Goal: Navigation & Orientation: Find specific page/section

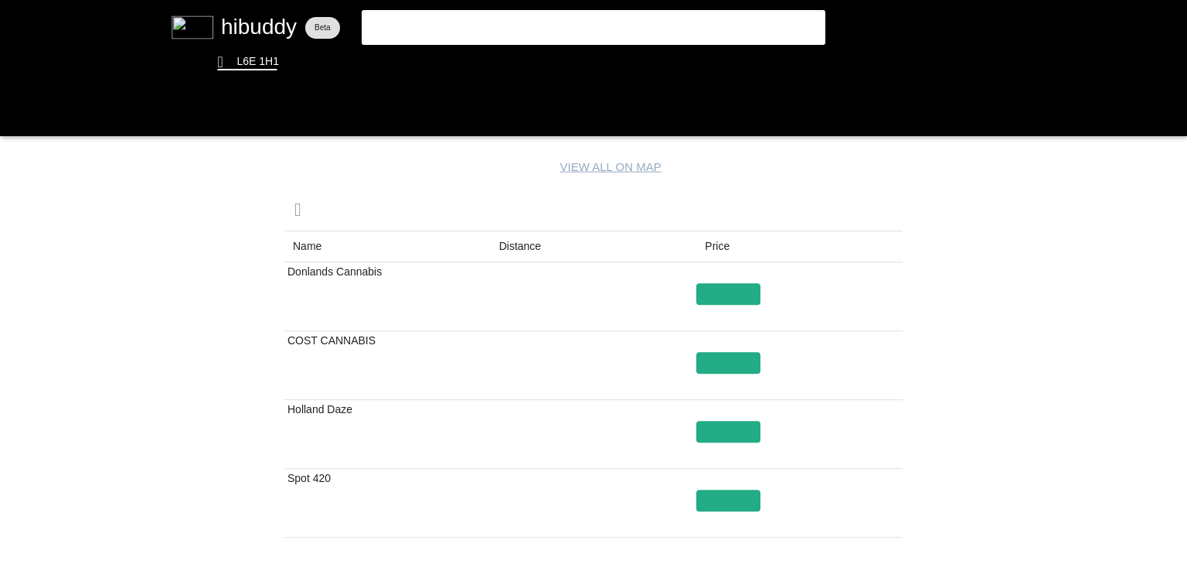
click at [518, 239] on flt-glass-pane at bounding box center [593, 285] width 1187 height 571
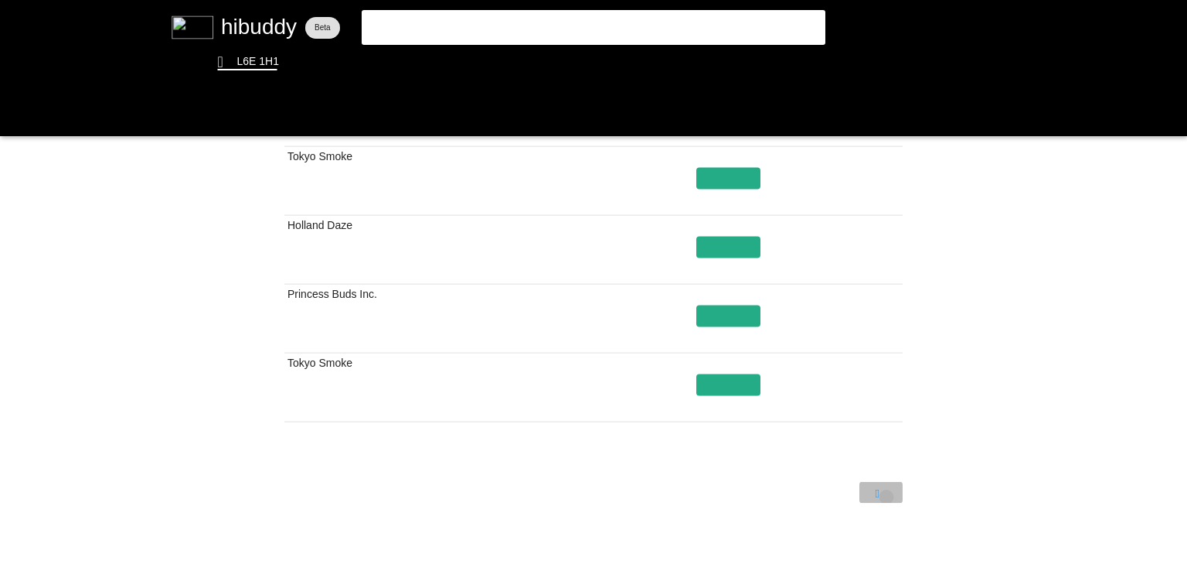
click at [887, 496] on flt-glass-pane at bounding box center [593, 285] width 1187 height 571
click at [830, 489] on flt-glass-pane at bounding box center [593, 285] width 1187 height 571
click at [902, 496] on flt-glass-pane at bounding box center [593, 285] width 1187 height 571
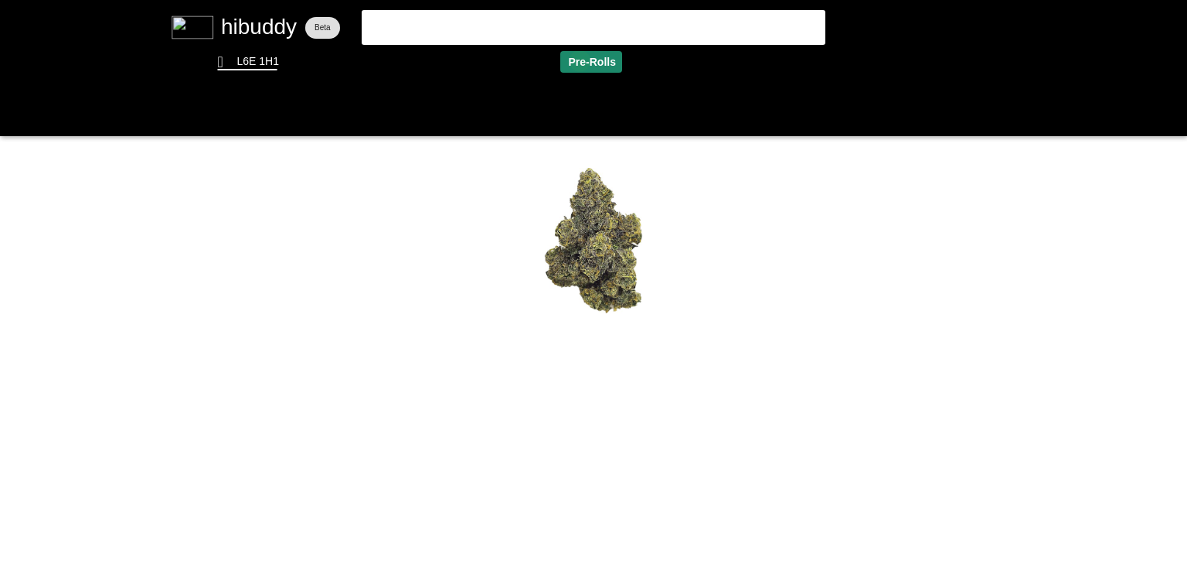
click at [579, 60] on flt-glass-pane at bounding box center [593, 285] width 1187 height 571
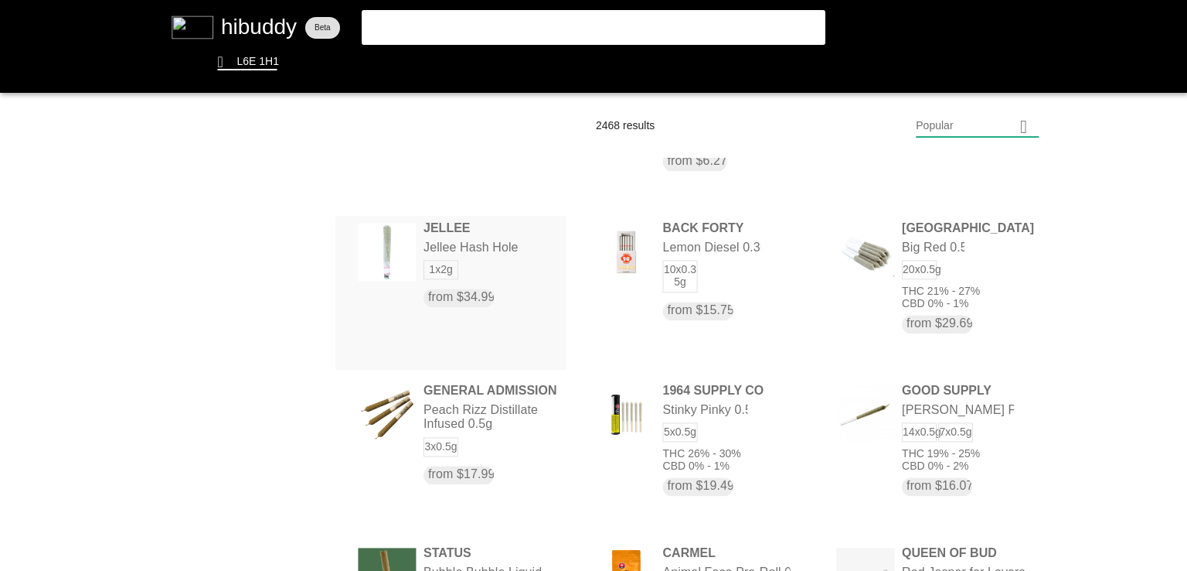
click at [503, 267] on flt-glass-pane at bounding box center [593, 285] width 1187 height 571
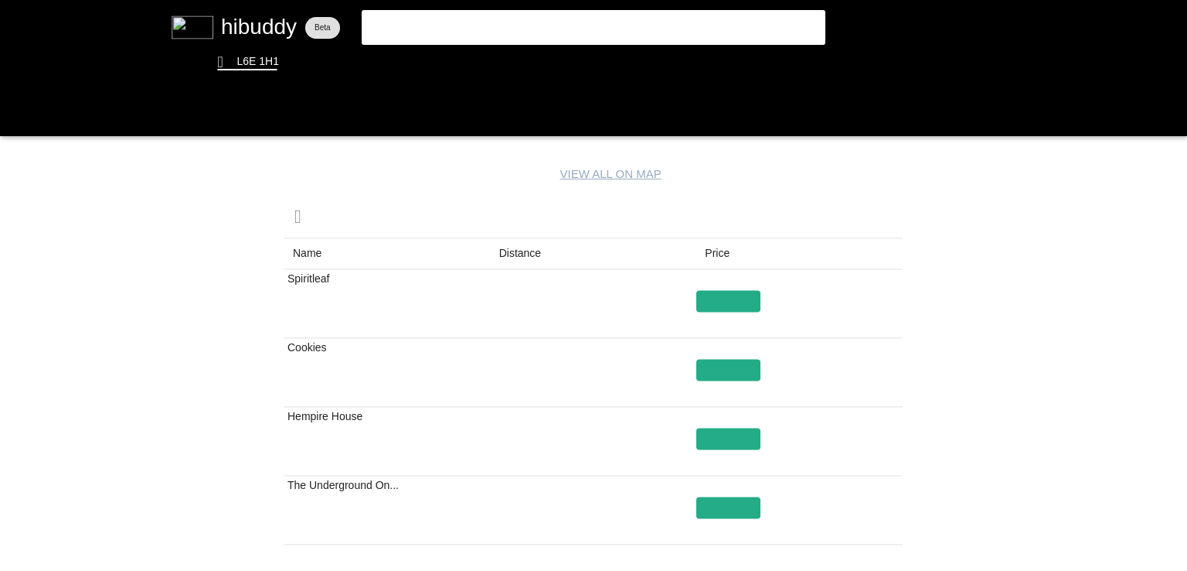
click at [532, 248] on flt-glass-pane at bounding box center [593, 285] width 1187 height 571
click at [731, 367] on flt-glass-pane at bounding box center [593, 285] width 1187 height 571
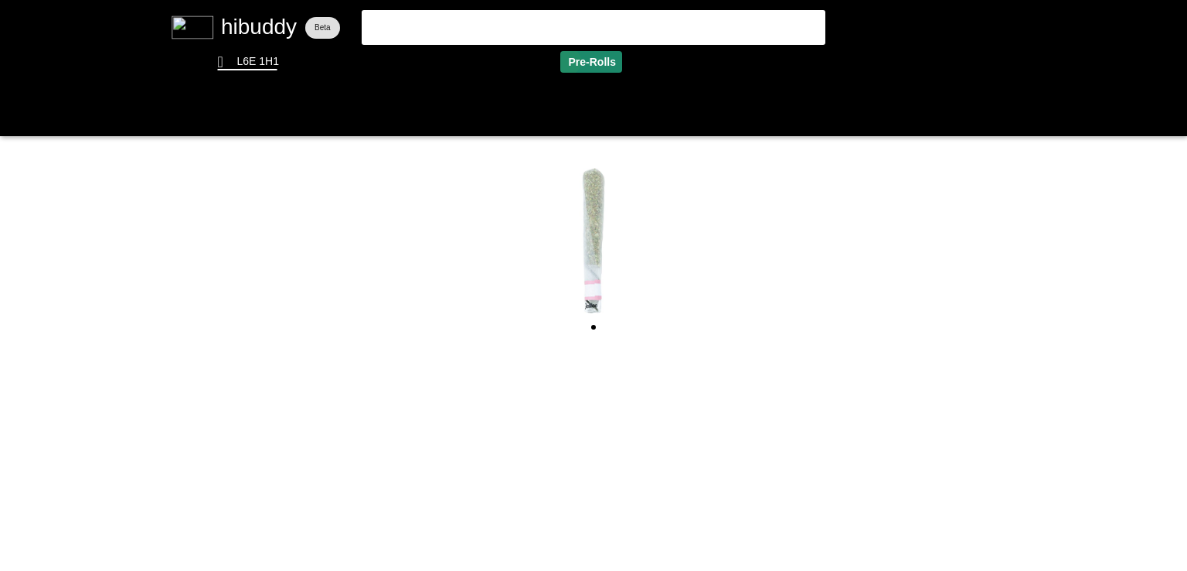
click at [563, 61] on flt-glass-pane at bounding box center [593, 285] width 1187 height 571
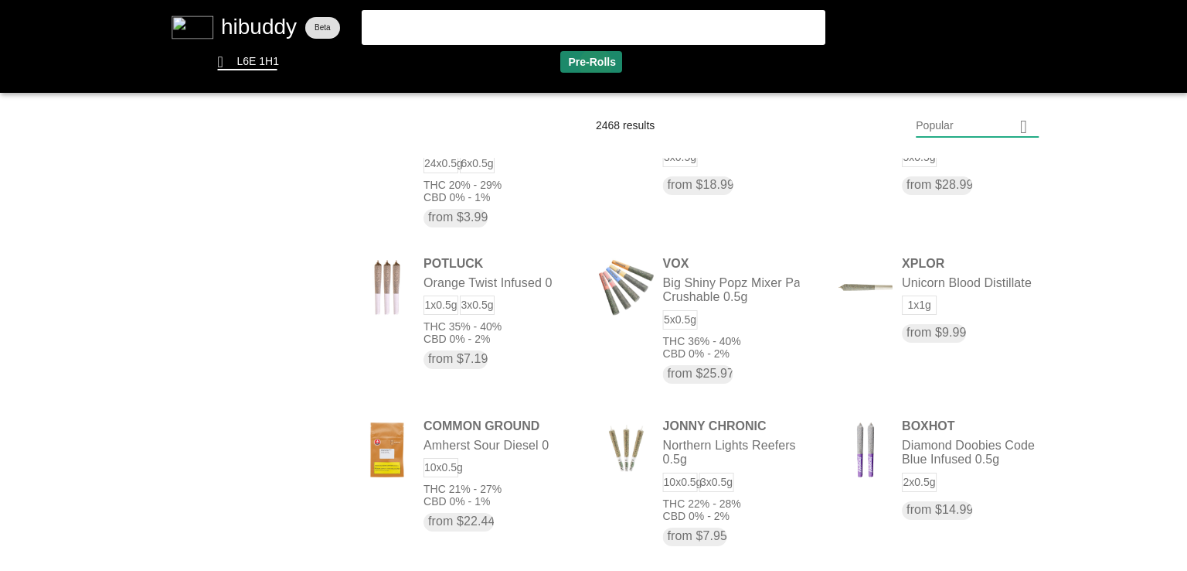
click at [597, 65] on flt-glass-pane at bounding box center [593, 285] width 1187 height 571
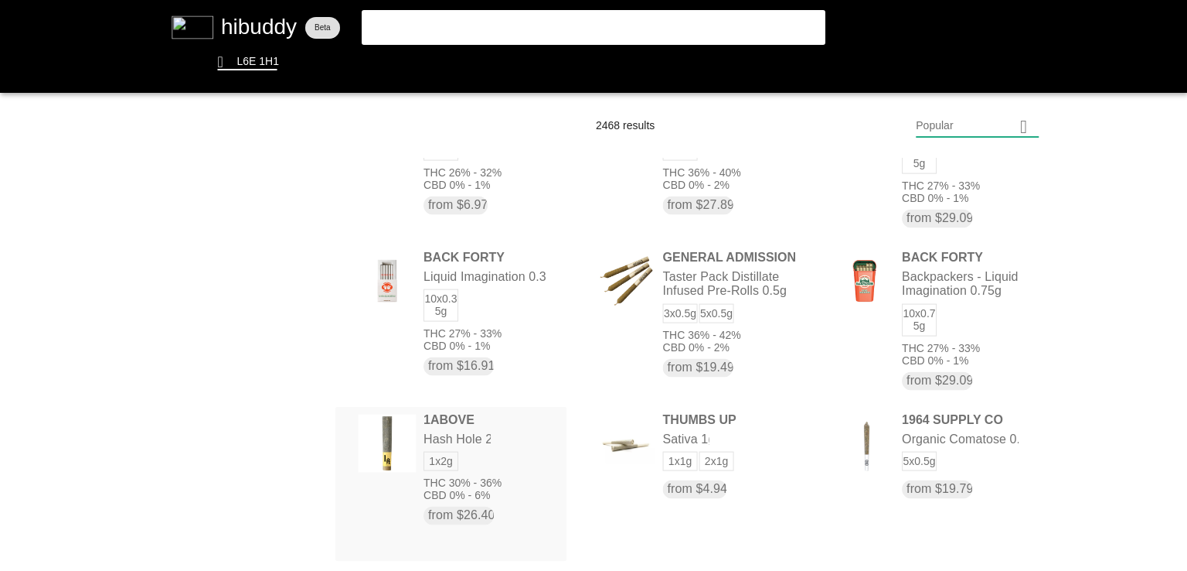
click at [444, 437] on flt-glass-pane at bounding box center [593, 285] width 1187 height 571
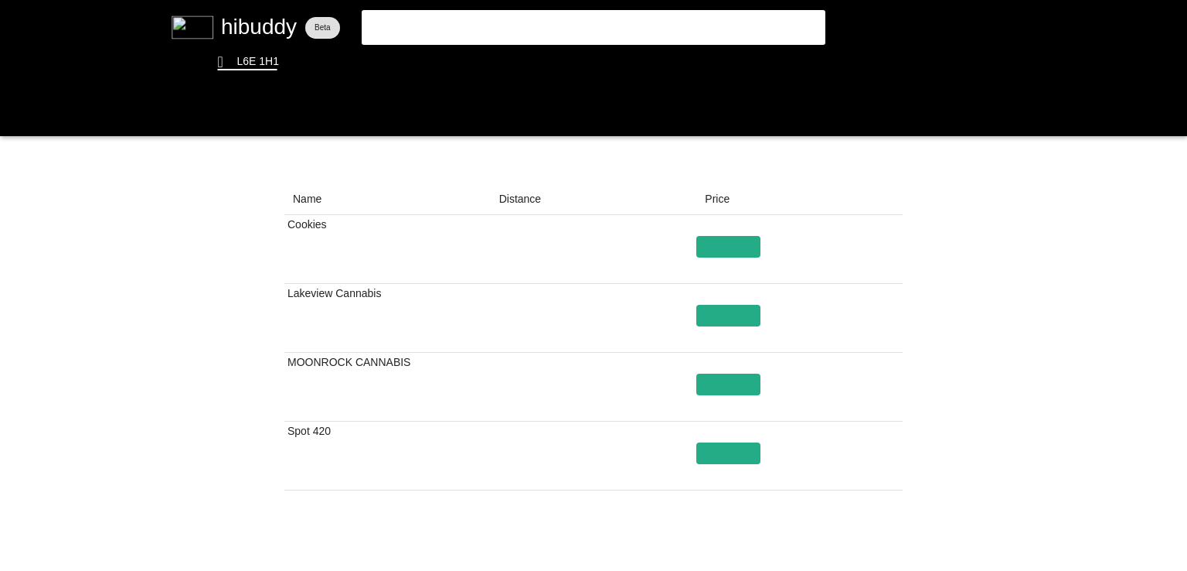
click at [509, 192] on flt-glass-pane at bounding box center [593, 285] width 1187 height 571
click at [742, 321] on flt-glass-pane at bounding box center [593, 285] width 1187 height 571
click at [730, 248] on flt-glass-pane at bounding box center [593, 285] width 1187 height 571
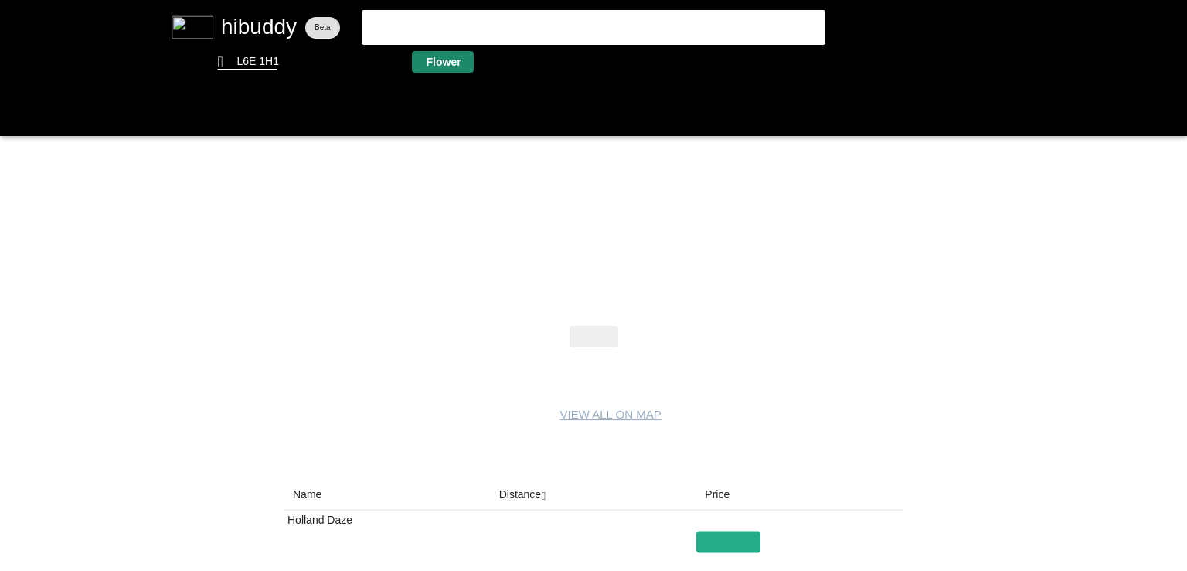
click at [442, 53] on flt-glass-pane at bounding box center [593, 285] width 1187 height 571
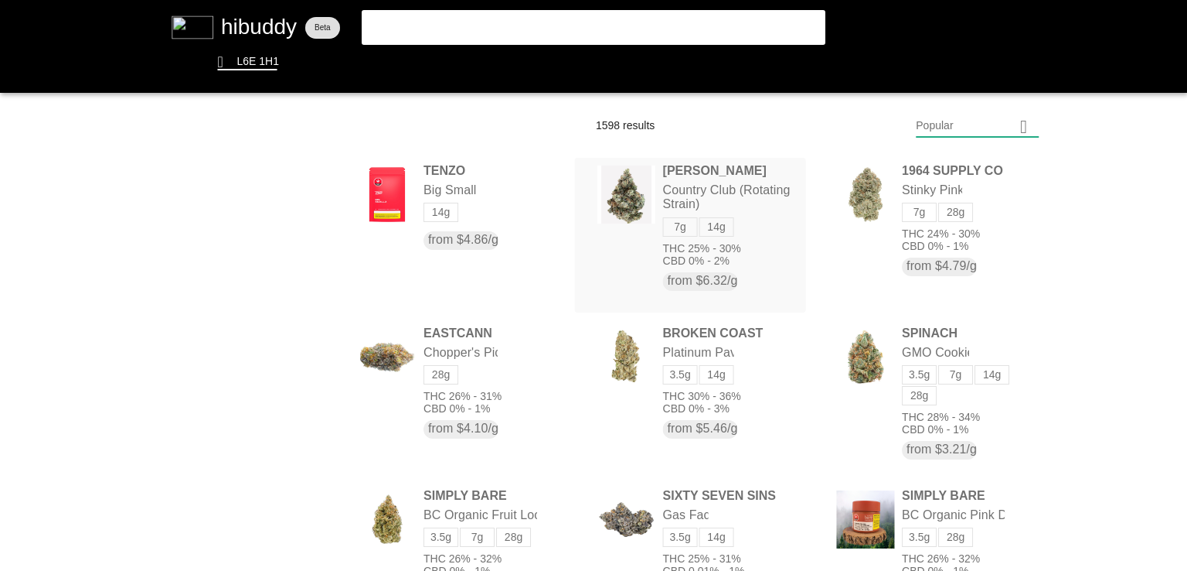
click at [660, 182] on flt-glass-pane at bounding box center [593, 285] width 1187 height 571
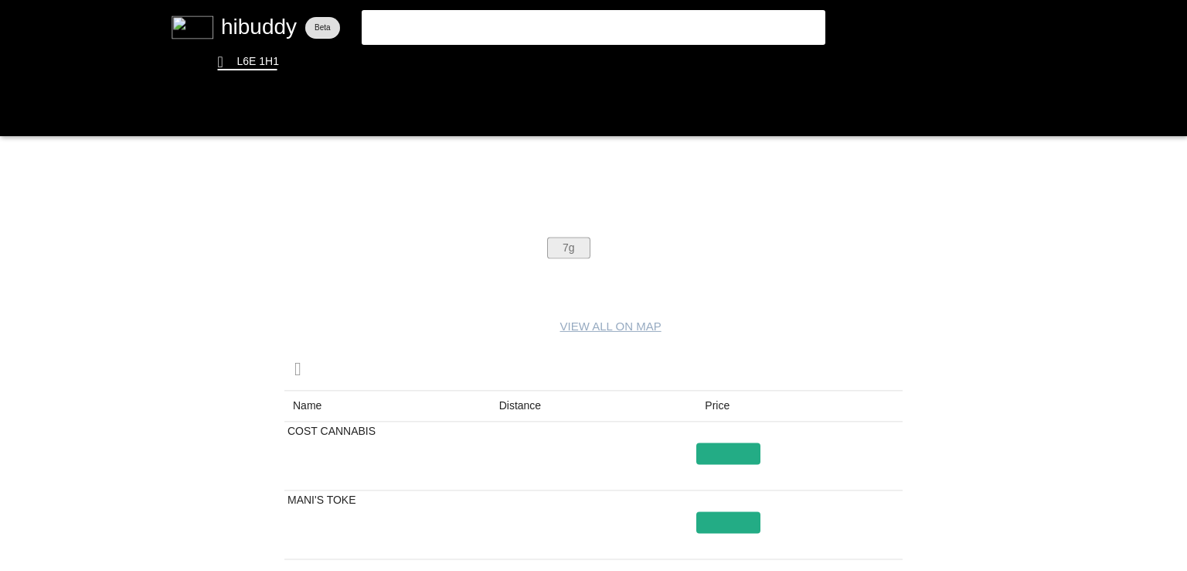
click at [574, 254] on flt-glass-pane at bounding box center [593, 285] width 1187 height 571
click at [526, 400] on flt-glass-pane at bounding box center [593, 285] width 1187 height 571
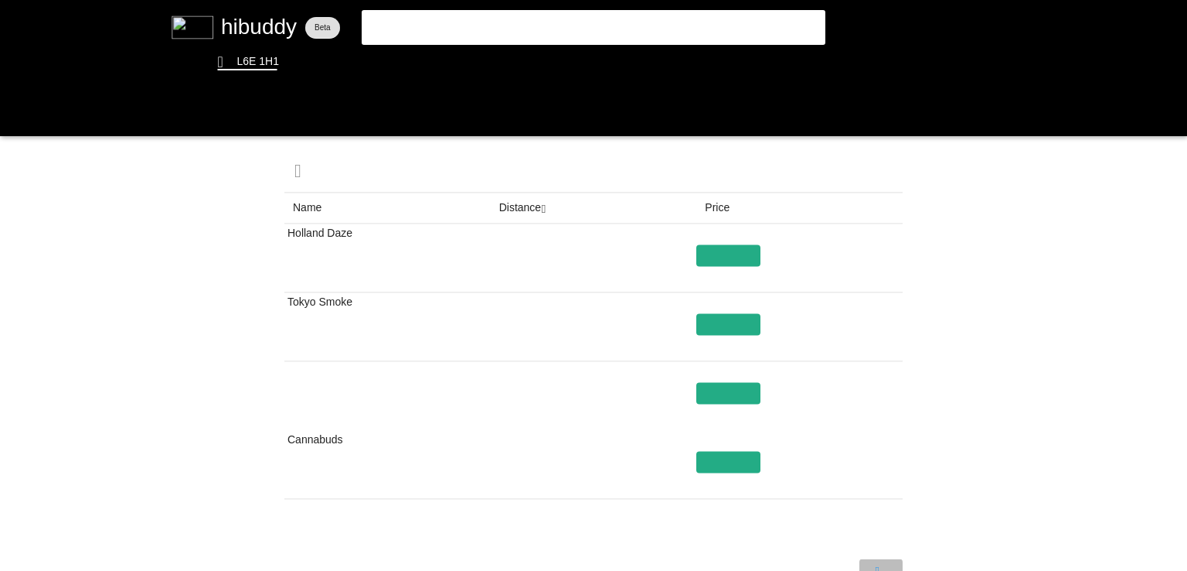
click at [884, 564] on flt-glass-pane at bounding box center [593, 285] width 1187 height 571
click at [834, 568] on flt-glass-pane at bounding box center [593, 285] width 1187 height 571
click at [739, 381] on flt-glass-pane at bounding box center [593, 285] width 1187 height 571
click at [727, 388] on flt-glass-pane at bounding box center [593, 285] width 1187 height 571
